Goal: Information Seeking & Learning: Learn about a topic

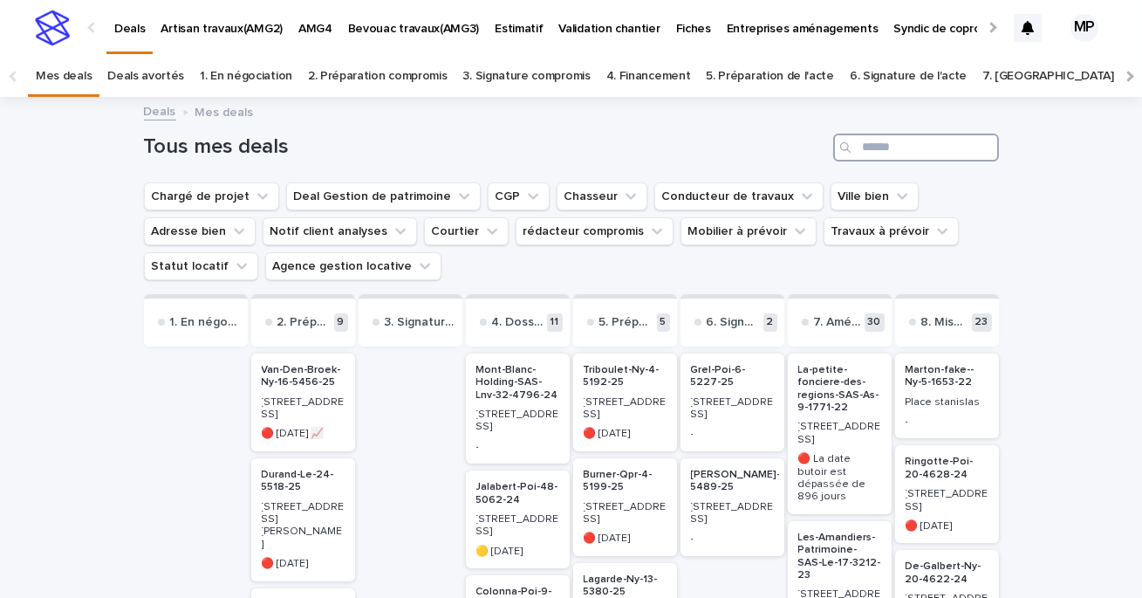
click at [891, 145] on input "Search" at bounding box center [916, 147] width 166 height 28
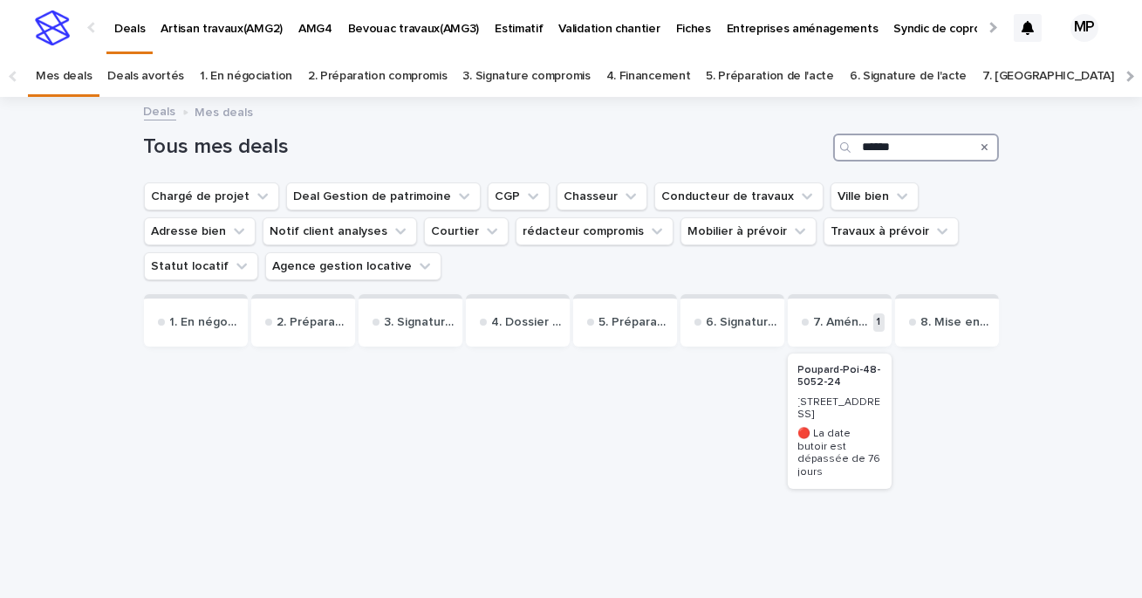
type input "******"
click at [830, 371] on p "Poupard-Poi-48-5052-24" at bounding box center [839, 376] width 83 height 25
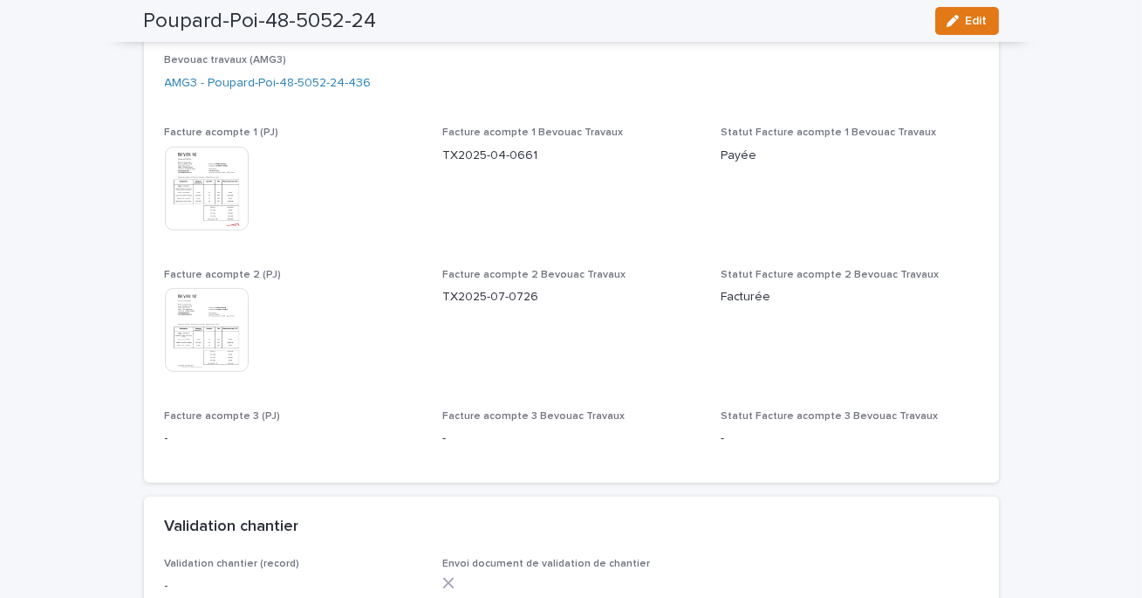
scroll to position [1569, 0]
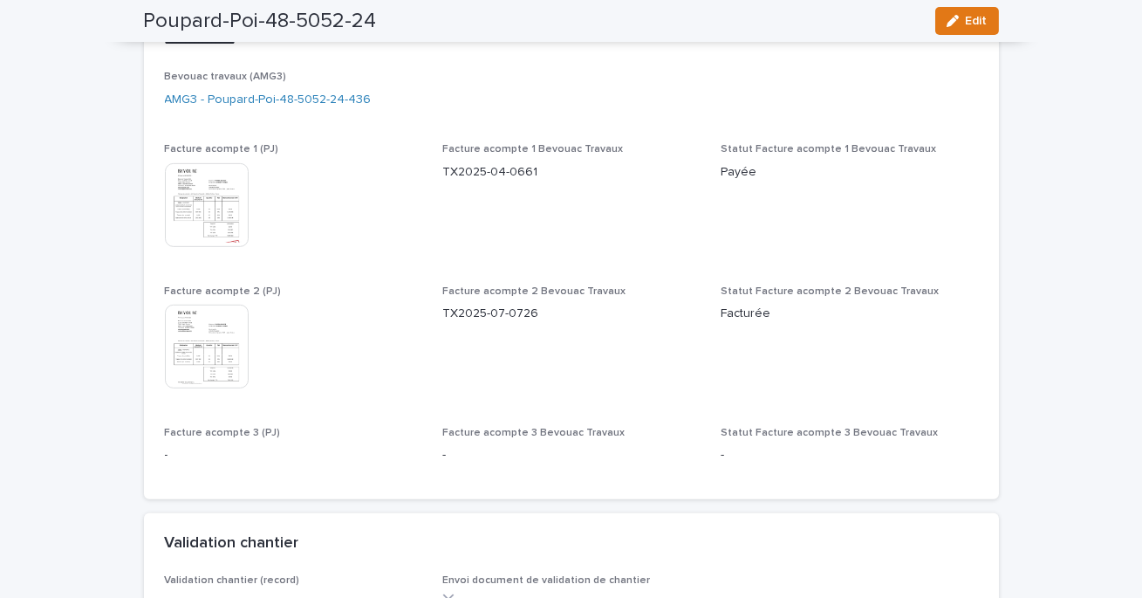
click at [226, 355] on img at bounding box center [207, 346] width 84 height 84
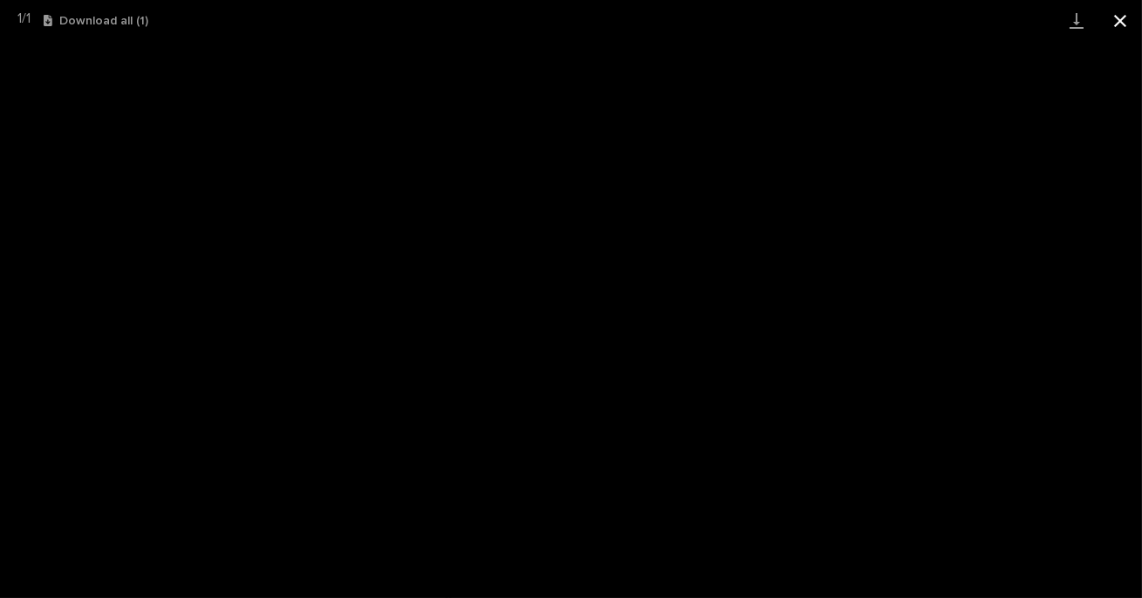
click at [1120, 20] on button "Close gallery" at bounding box center [1120, 20] width 44 height 41
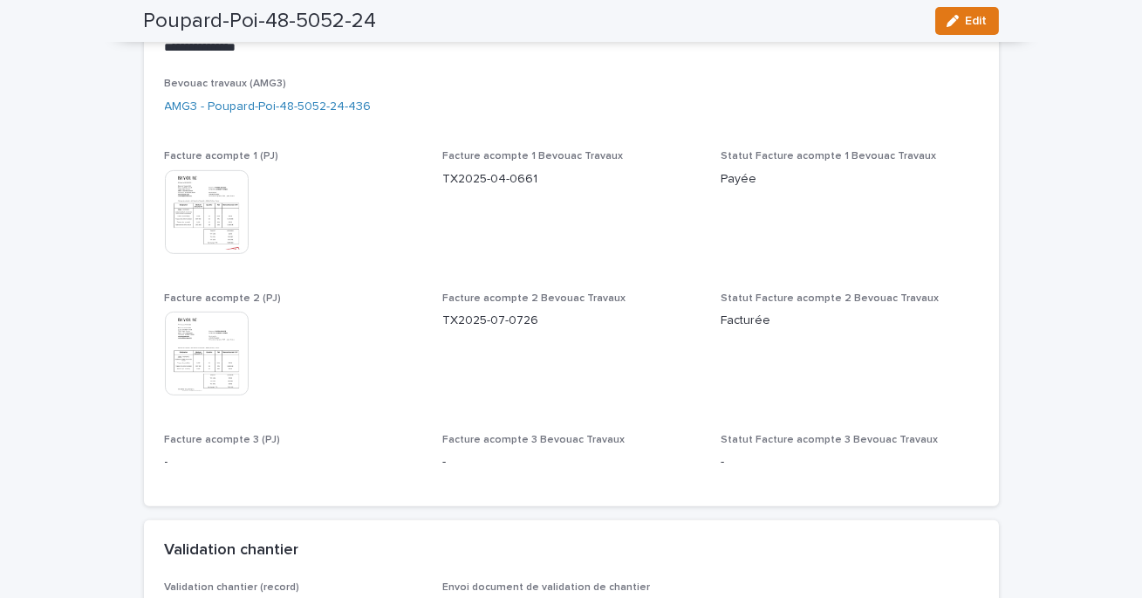
scroll to position [1582, 0]
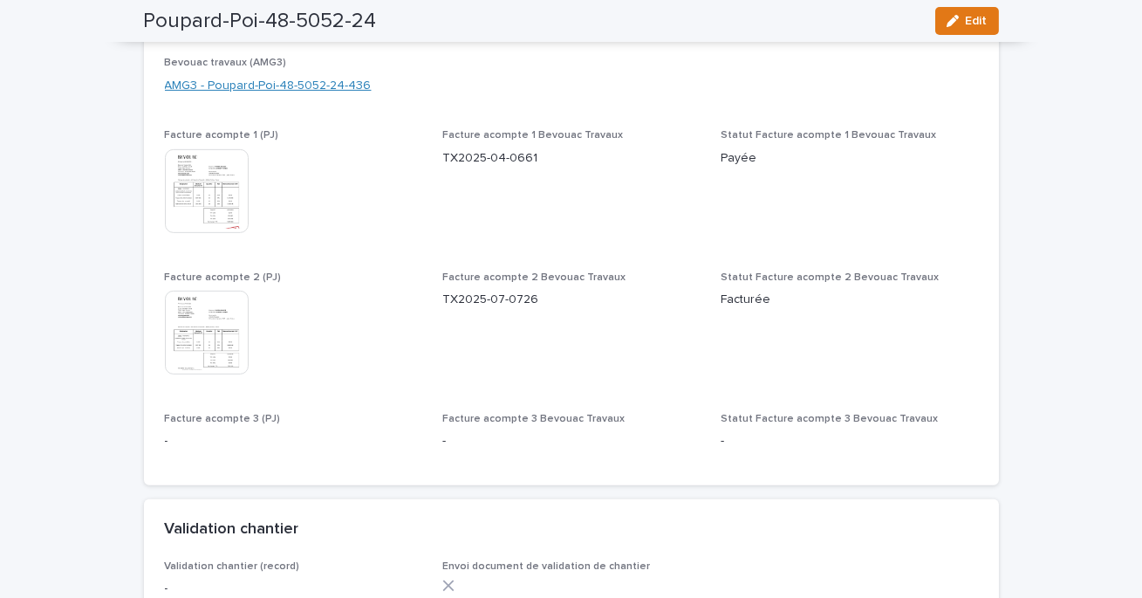
click at [264, 85] on link "AMG3 - Poupard-Poi-48-5052-24-436" at bounding box center [268, 86] width 207 height 18
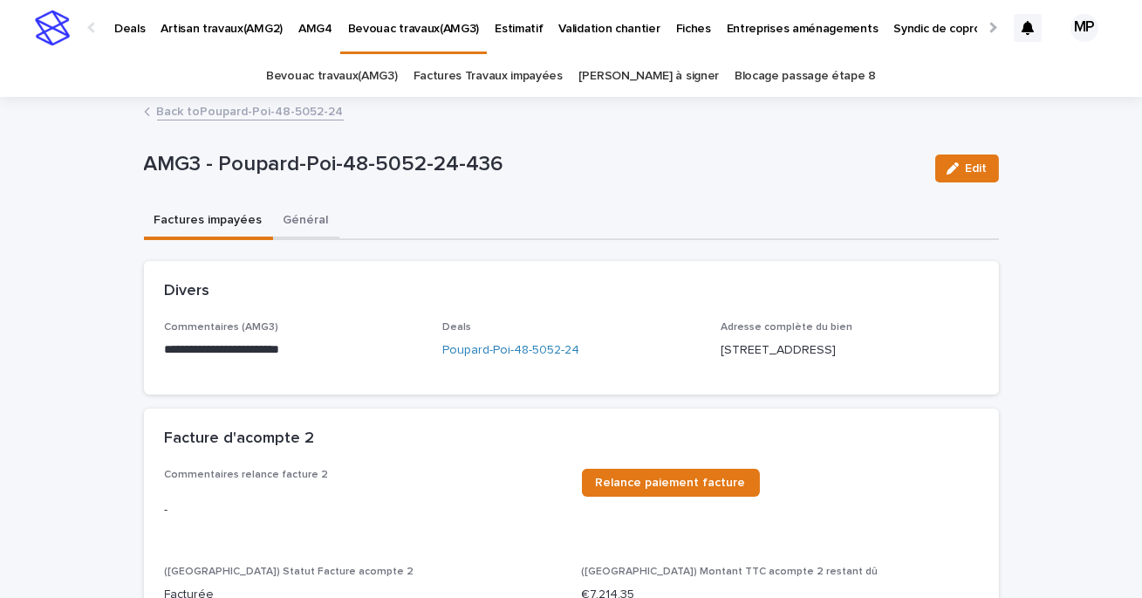
click at [302, 225] on button "Général" at bounding box center [306, 221] width 66 height 37
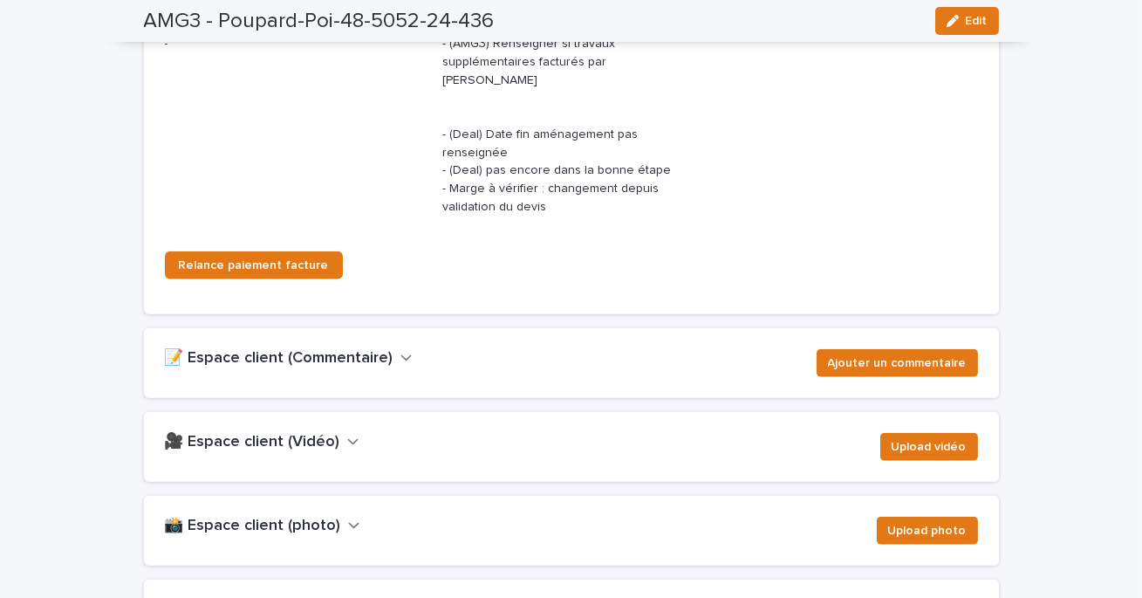
scroll to position [2695, 0]
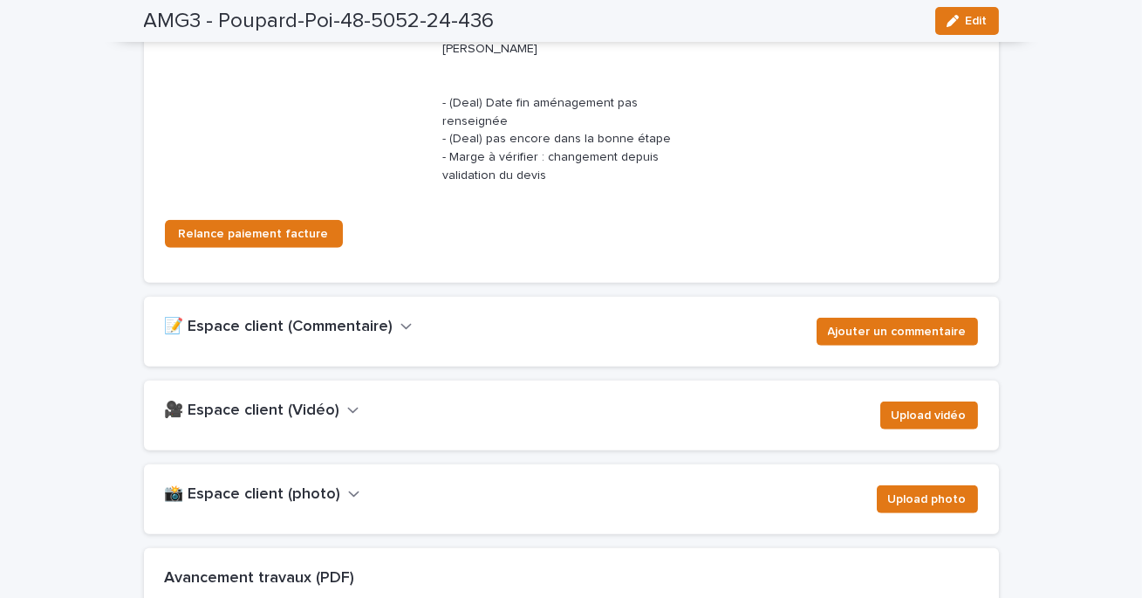
click at [381, 318] on h2 "📝 Espace client (Commentaire)" at bounding box center [279, 327] width 229 height 19
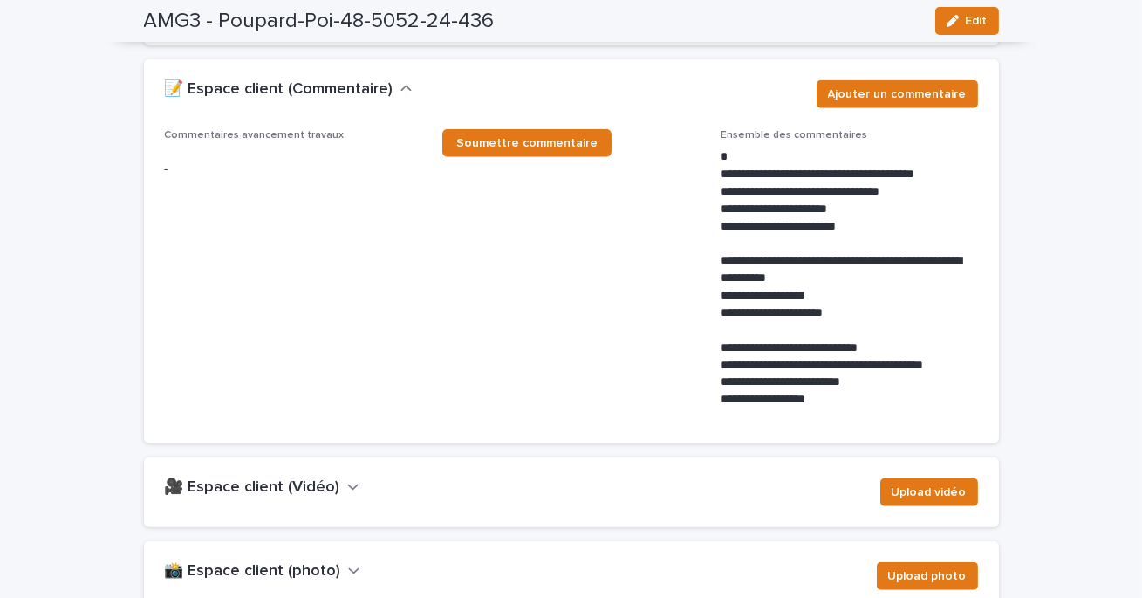
scroll to position [2975, 0]
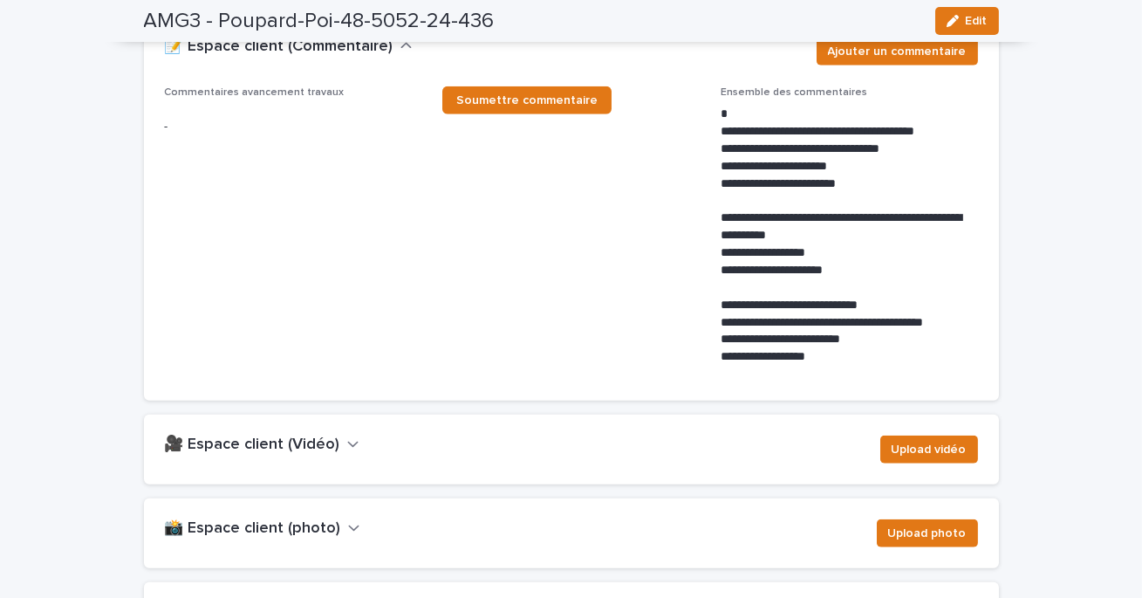
click at [336, 519] on button "📸 Espace client (photo)" at bounding box center [262, 528] width 195 height 19
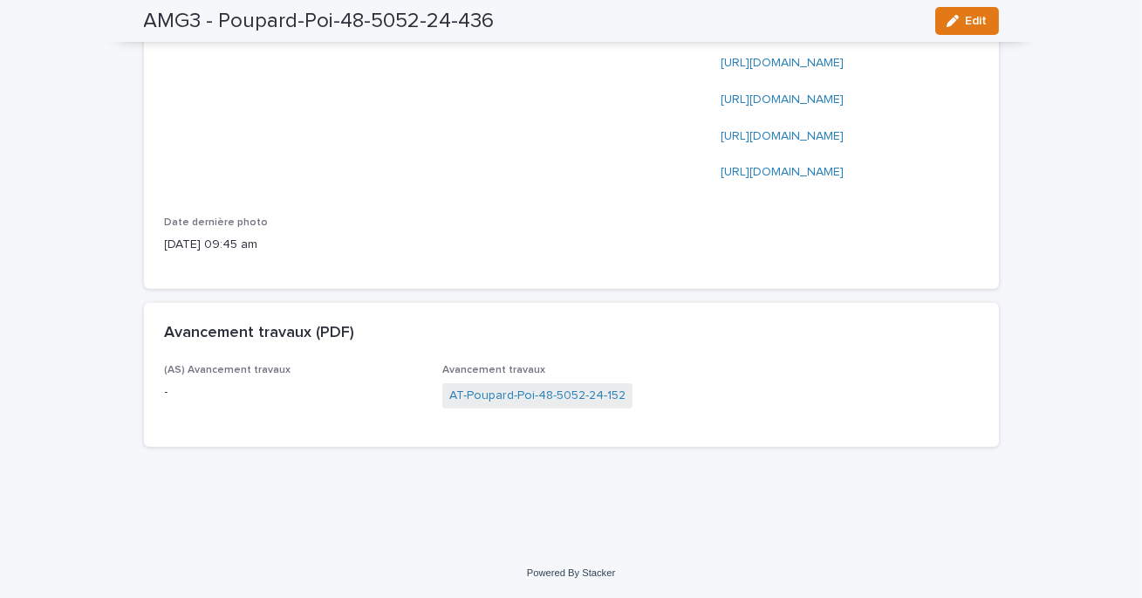
scroll to position [4518, 0]
click at [790, 173] on link "[URL][DOMAIN_NAME]" at bounding box center [782, 172] width 123 height 12
click at [472, 390] on link "AT-Poupard-Poi-48-5052-24-152" at bounding box center [537, 395] width 176 height 18
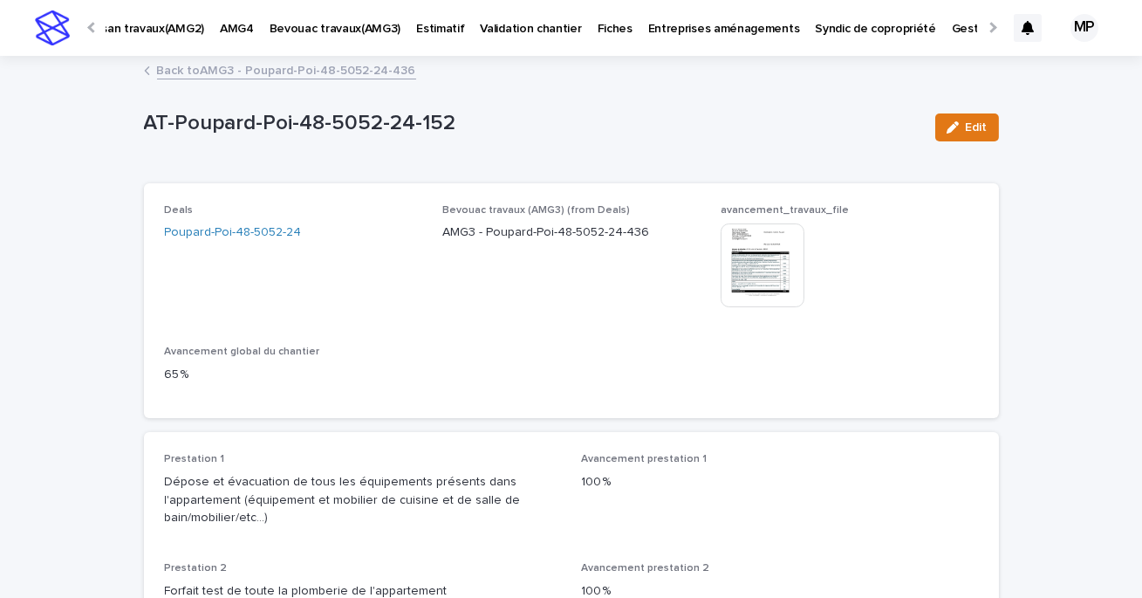
click at [249, 73] on link "Back to AMG3 - Poupard-Poi-48-5052-24-436" at bounding box center [286, 69] width 259 height 20
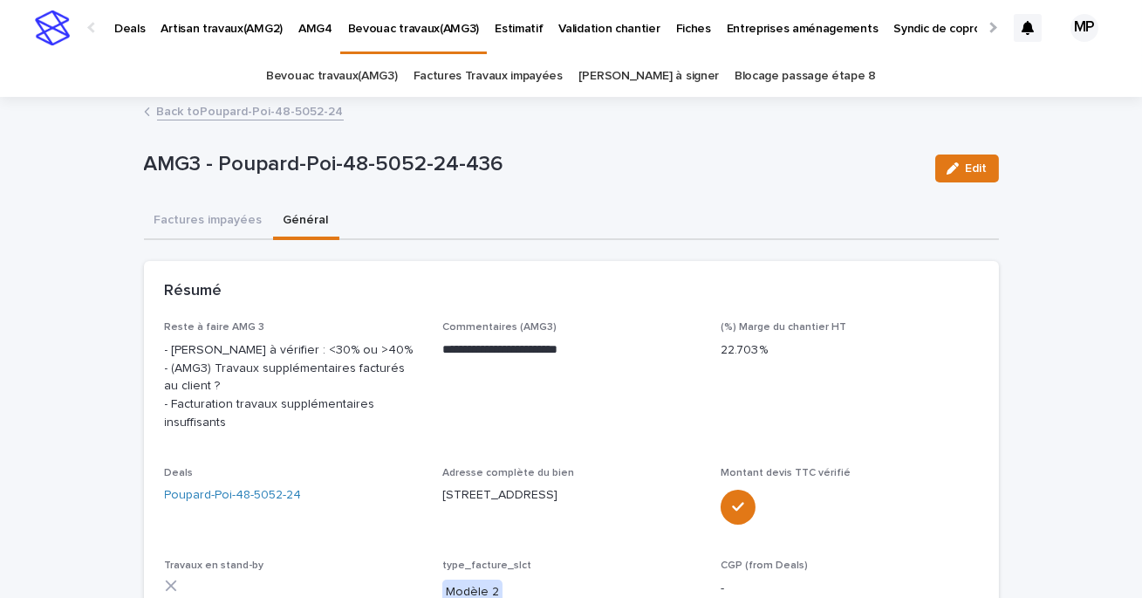
click at [223, 113] on link "Back to Poupard-Poi-48-5052-24" at bounding box center [250, 110] width 187 height 20
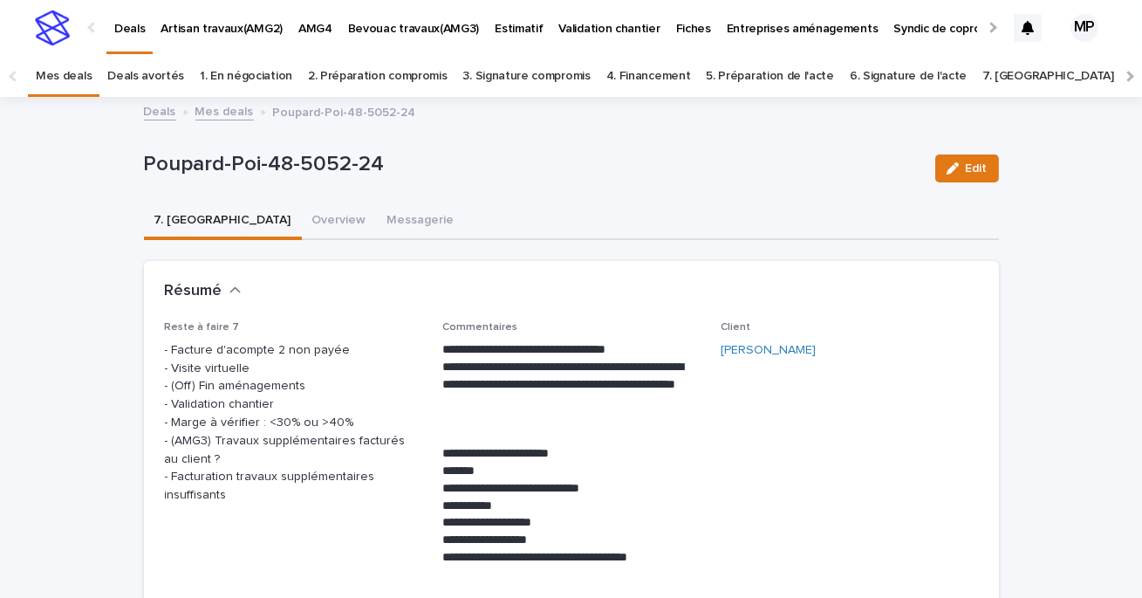
click at [161, 113] on link "Deals" at bounding box center [160, 110] width 32 height 20
